Goal: Task Accomplishment & Management: Use online tool/utility

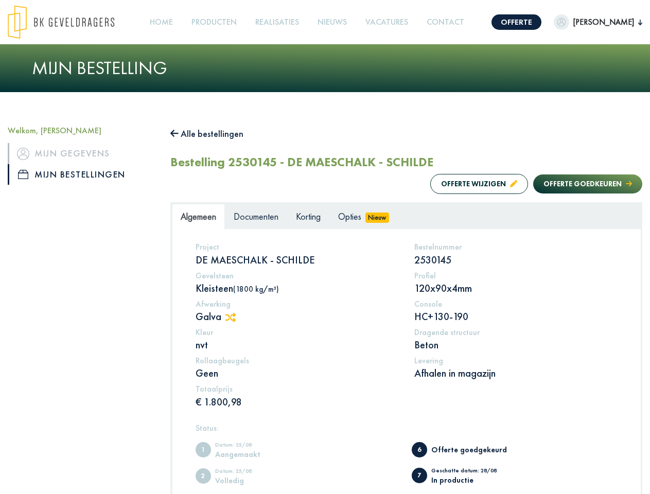
click at [71, 22] on img at bounding box center [61, 22] width 106 height 34
click at [491, 22] on link "Offerte" at bounding box center [516, 21] width 50 height 15
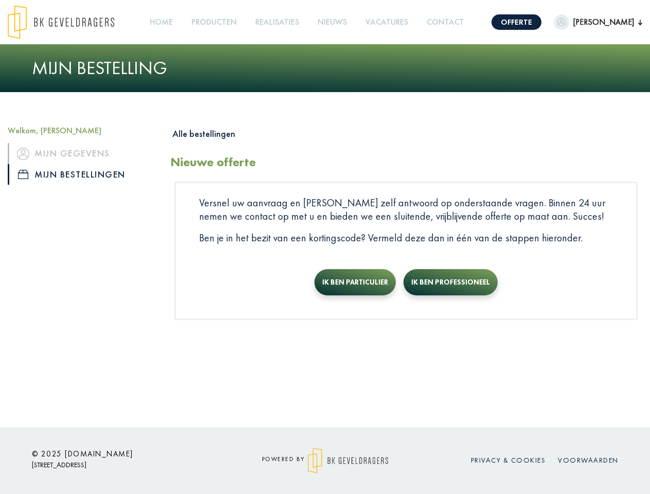
click at [579, 22] on span "[PERSON_NAME]" at bounding box center [603, 22] width 69 height 12
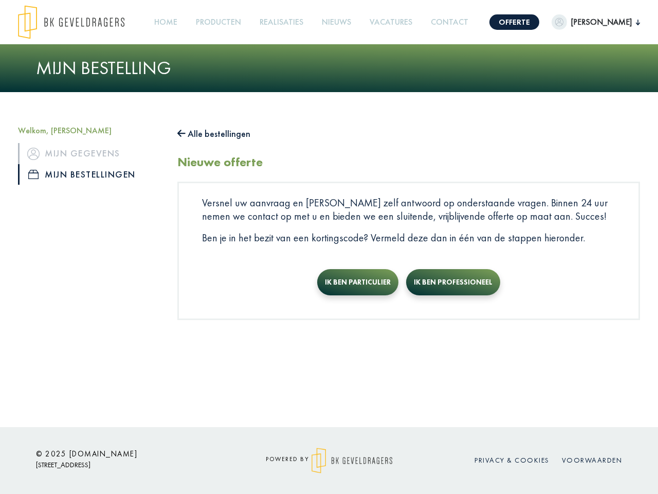
click at [208, 22] on link "Producten +" at bounding box center [218, 22] width 53 height 23
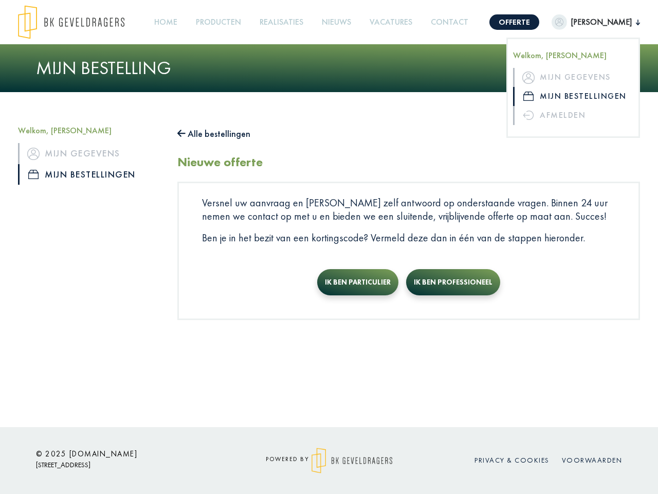
click at [212, 134] on button "Alle bestellingen" at bounding box center [213, 133] width 73 height 16
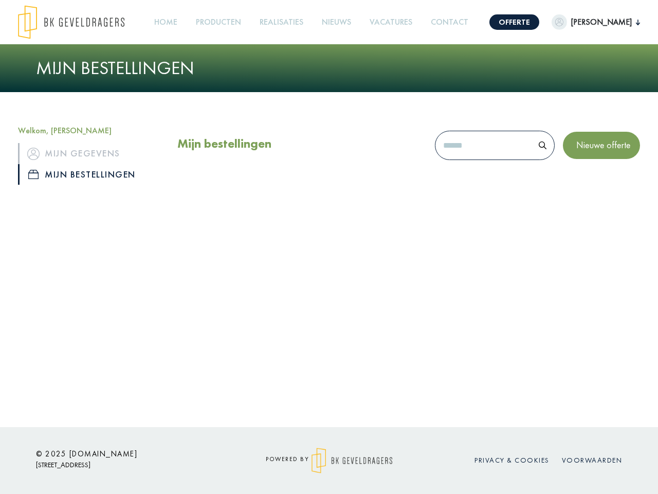
click at [469, 184] on div "Mijn bestellingen Nieuwe offerte" at bounding box center [409, 160] width 478 height 71
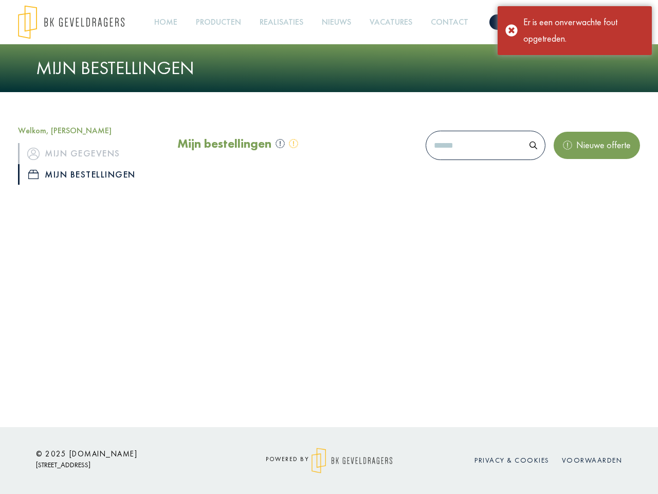
click at [577, 184] on div "Mijn bestellingen Nieuwe offerte" at bounding box center [409, 160] width 478 height 71
click at [236, 317] on div "Offerte [PERSON_NAME] Welkom, [PERSON_NAME] Mijn gegevens Mijn bestellingen Afm…" at bounding box center [329, 213] width 658 height 427
